Goal: Information Seeking & Learning: Learn about a topic

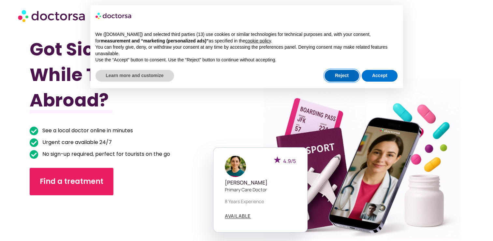
click at [339, 77] on button "Reject" at bounding box center [342, 76] width 35 height 12
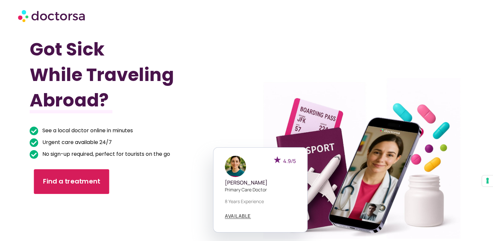
click at [79, 181] on span "Find a treatment" at bounding box center [71, 181] width 57 height 9
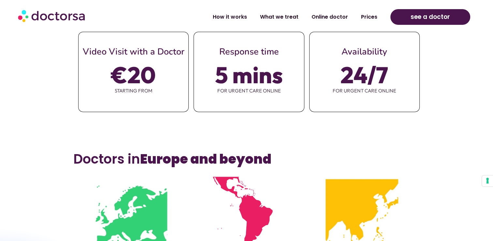
scroll to position [294, 0]
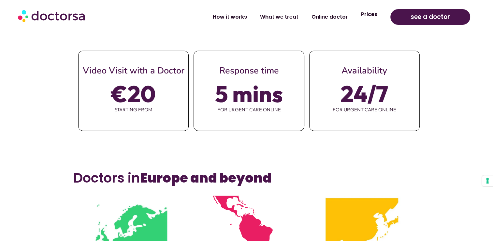
click at [372, 15] on link "Prices" at bounding box center [369, 14] width 29 height 15
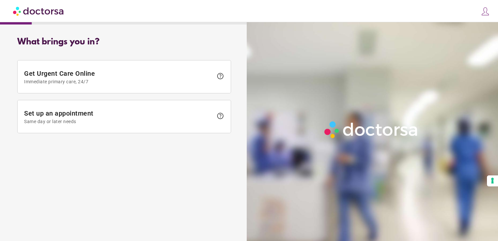
click at [79, 181] on div "What brings you in? Get Urgent Care Online Immediate primary care, 24/7 help Se…" at bounding box center [124, 129] width 242 height 194
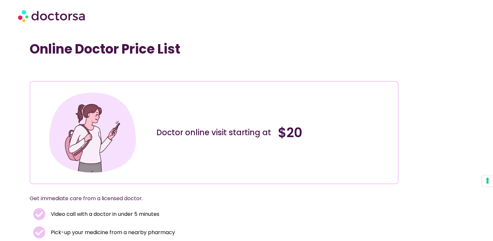
click at [62, 12] on img at bounding box center [52, 16] width 68 height 20
